Goal: Information Seeking & Learning: Check status

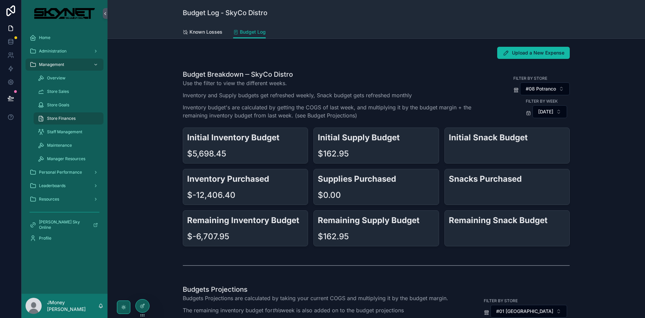
drag, startPoint x: 128, startPoint y: 159, endPoint x: 191, endPoint y: 168, distance: 63.5
click at [129, 159] on div "Budget Breakdown ─ SkyCo Distro Use the filter to view the different weeks. Inv…" at bounding box center [376, 158] width 527 height 182
click at [241, 168] on div "Initial Inventory Budget $5,698.45 Initial Supply Budget $162.95 Initial Snack …" at bounding box center [376, 186] width 387 height 119
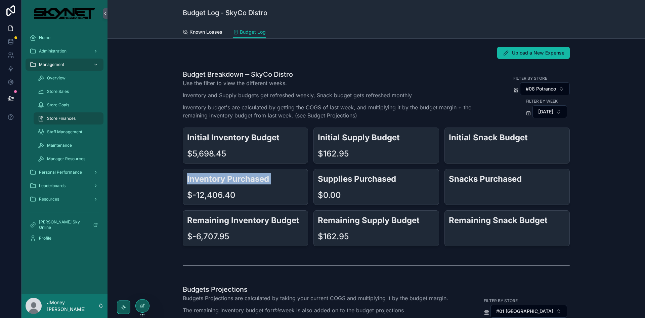
click at [302, 183] on h2 "Inventory Purchased" at bounding box center [245, 178] width 117 height 11
click at [273, 193] on div "$-12,406.40" at bounding box center [245, 195] width 117 height 11
drag, startPoint x: 241, startPoint y: 193, endPoint x: 169, endPoint y: 166, distance: 76.6
click at [169, 166] on div "Budget Breakdown ─ SkyCo Distro Use the filter to view the different weeks. Inv…" at bounding box center [376, 158] width 527 height 182
click at [147, 172] on div "Budget Breakdown ─ SkyCo Distro Use the filter to view the different weeks. Inv…" at bounding box center [376, 158] width 527 height 182
